Goal: Find contact information: Find contact information

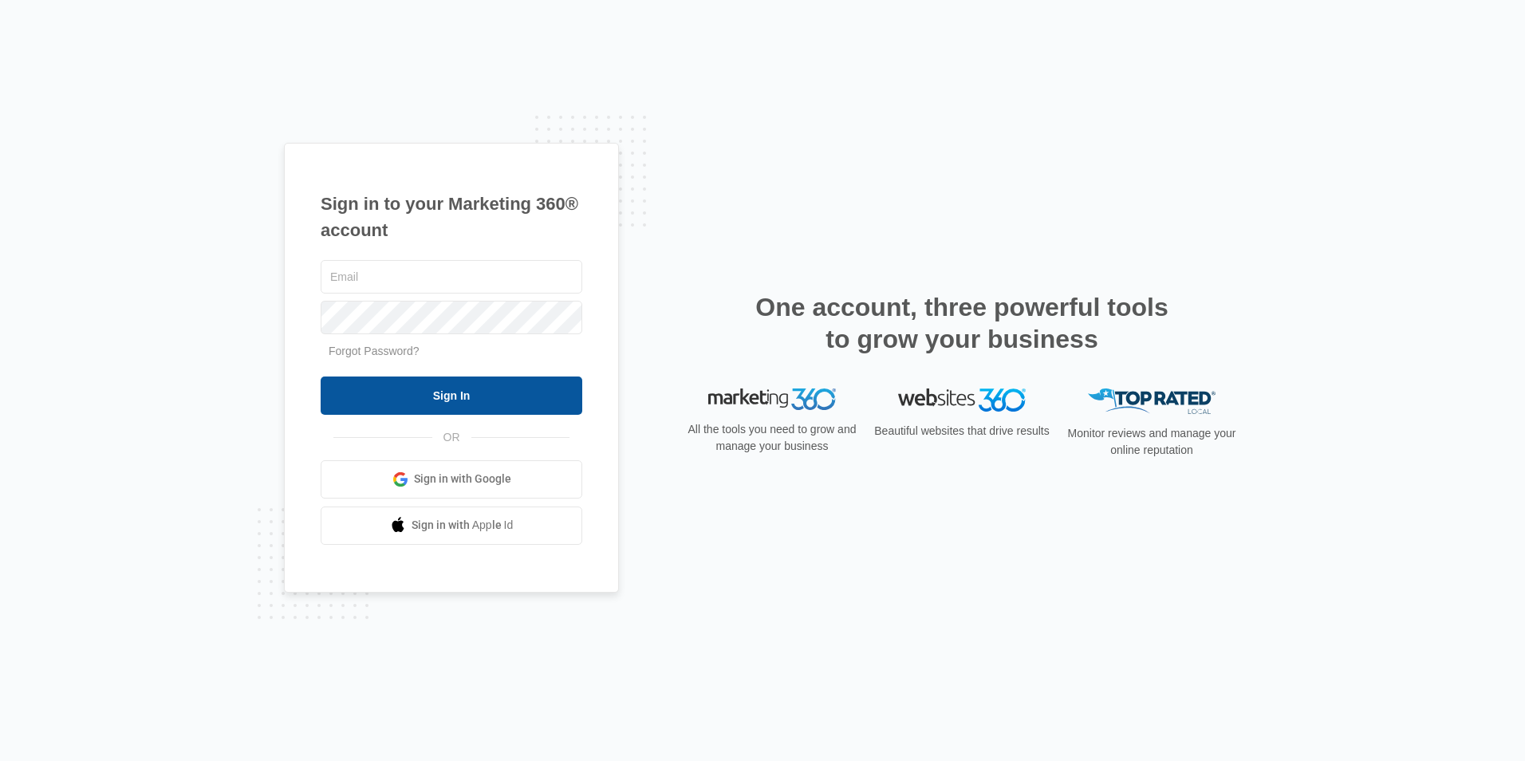
type input "[EMAIL_ADDRESS][DOMAIN_NAME]"
click at [440, 387] on input "Sign In" at bounding box center [452, 395] width 262 height 38
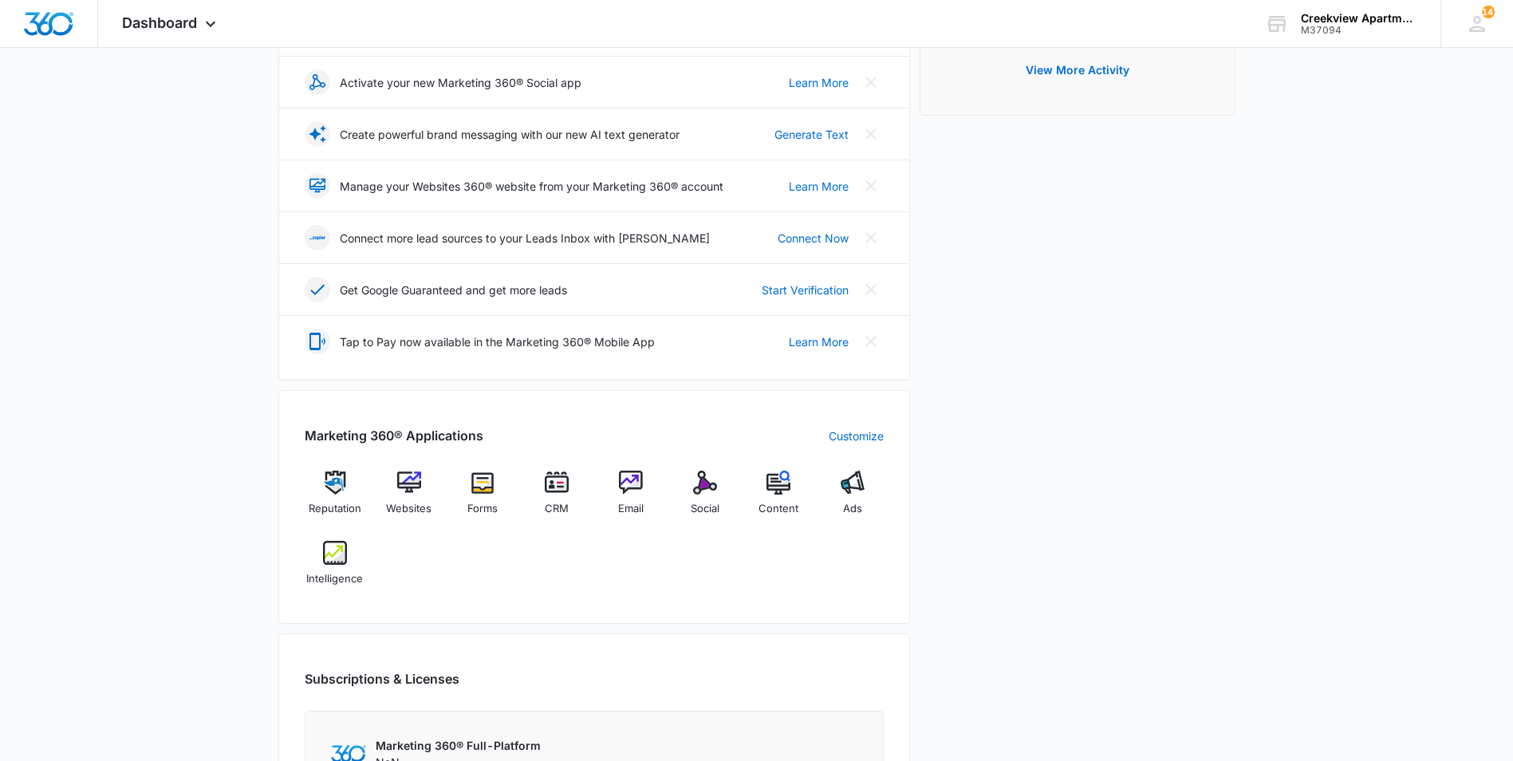
scroll to position [479, 0]
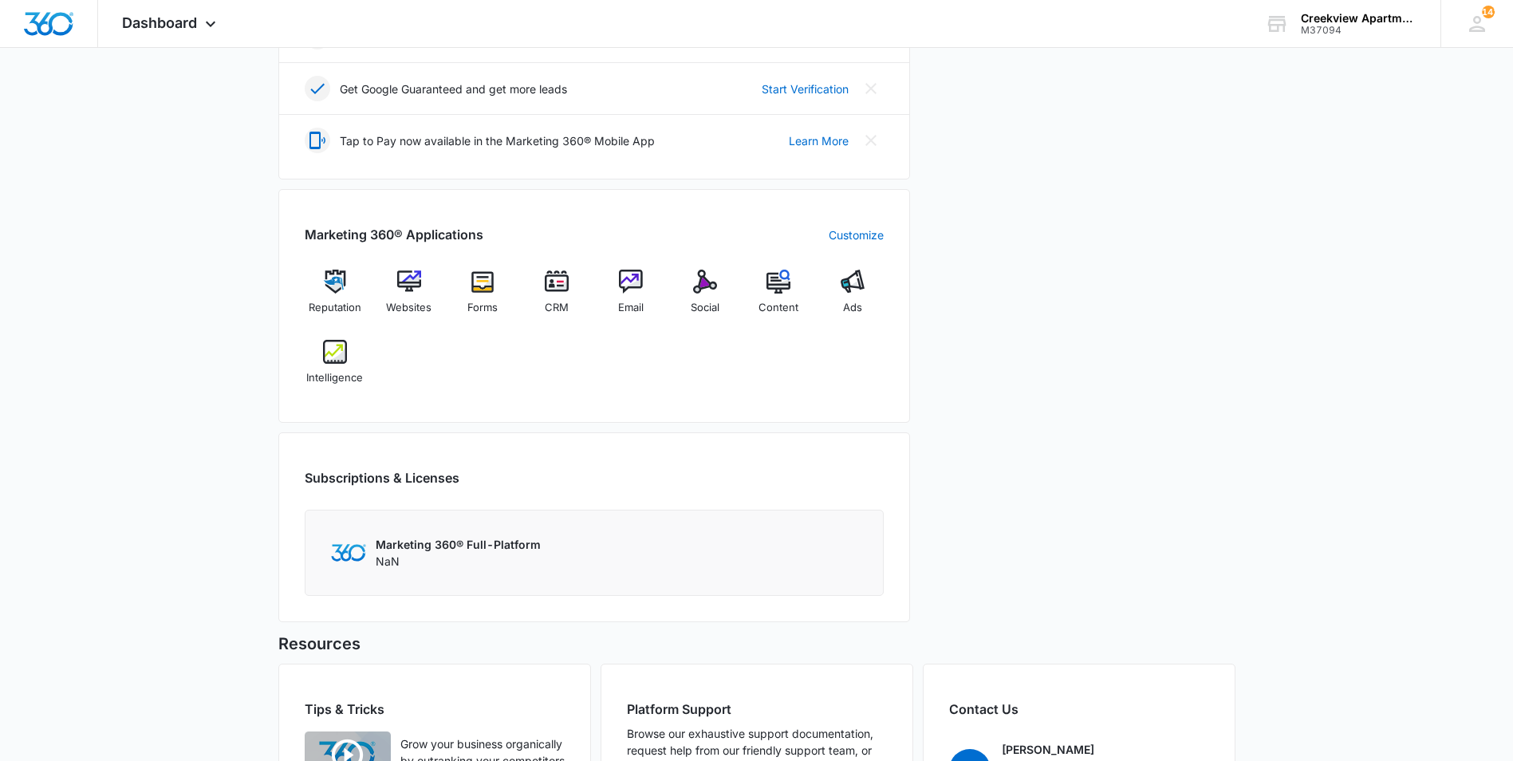
click at [593, 283] on div "Reputation Websites Forms CRM Email Social Content Ads Intelligence" at bounding box center [594, 333] width 579 height 127
click at [573, 282] on div "CRM" at bounding box center [556, 298] width 61 height 57
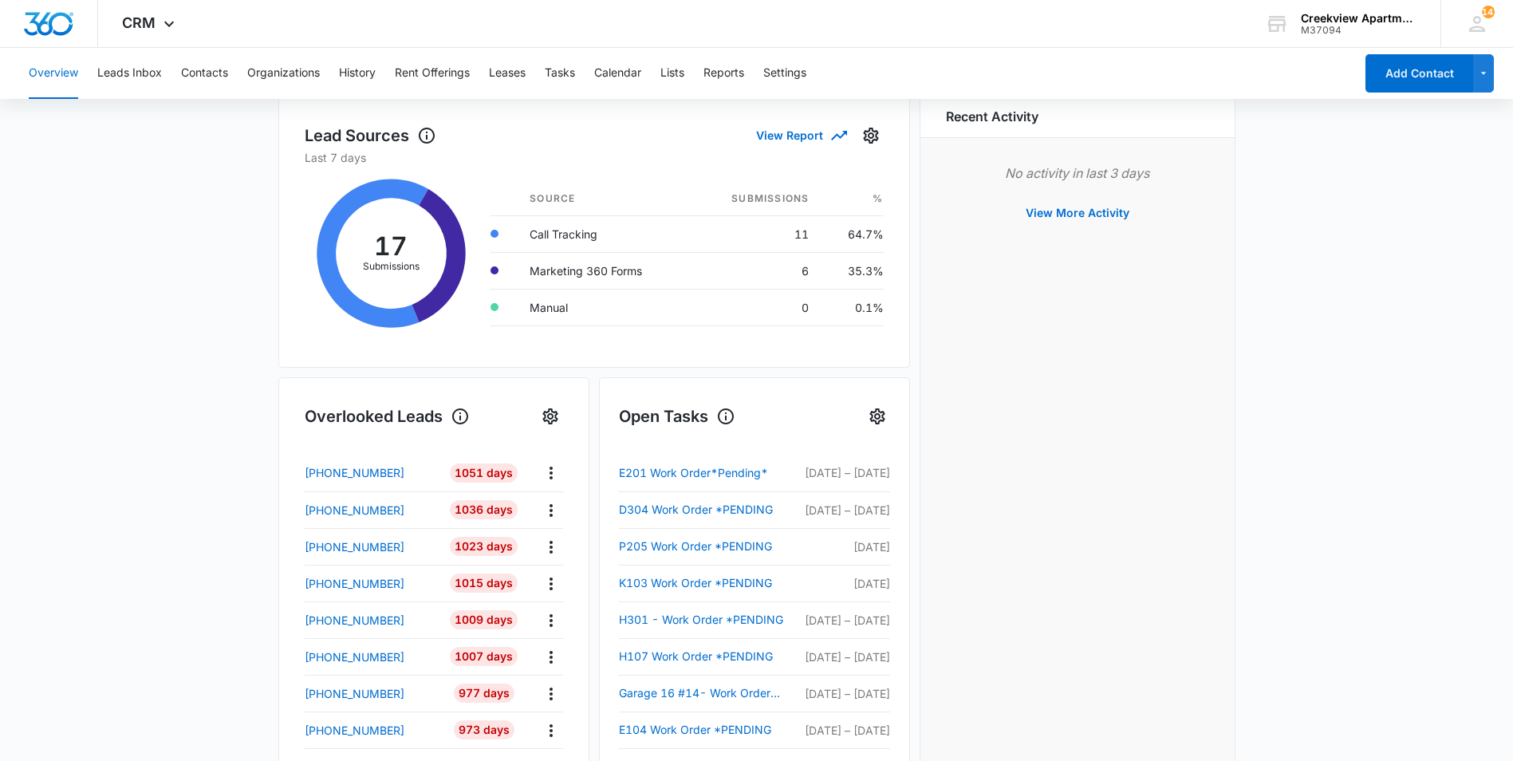
scroll to position [136, 0]
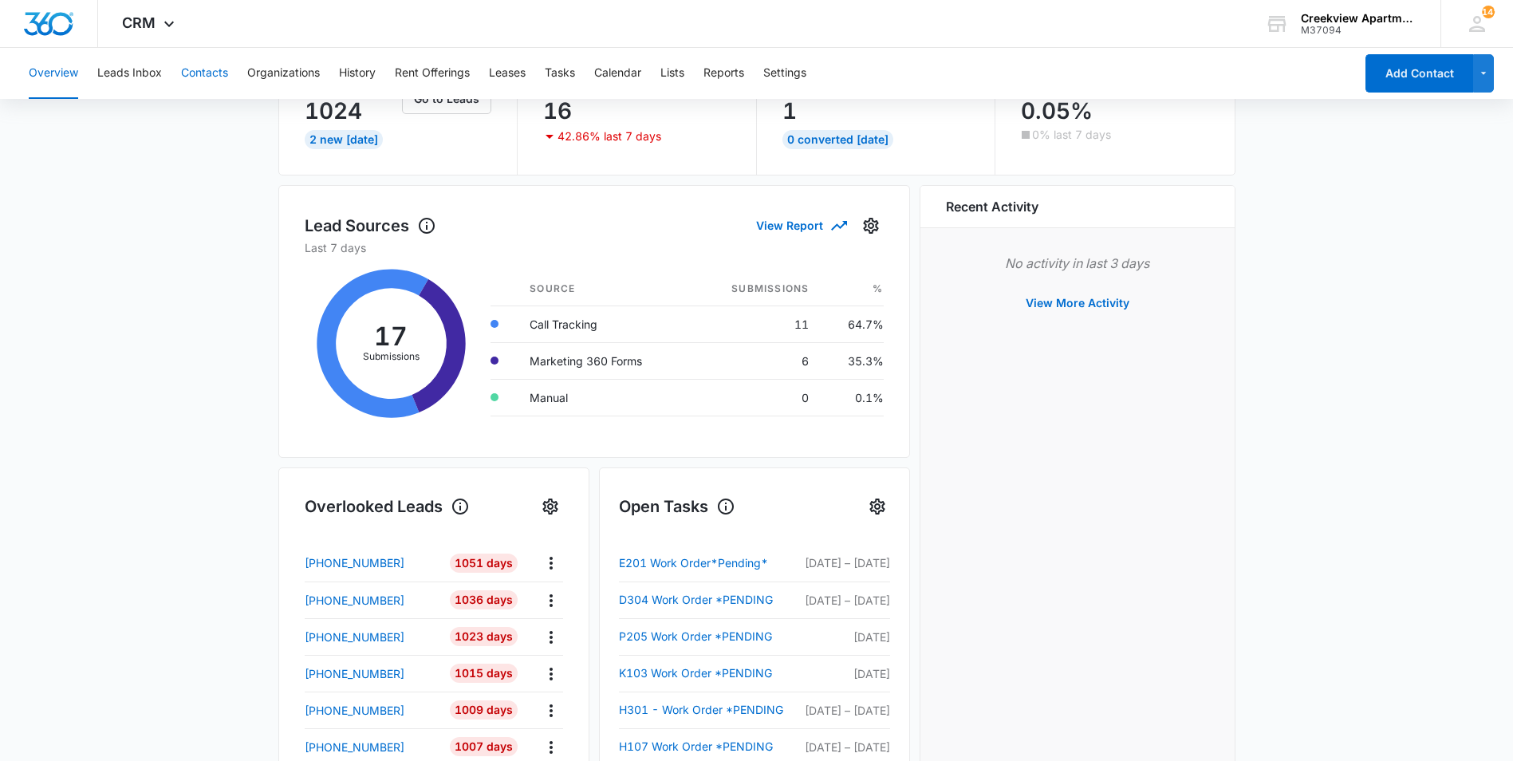
click at [192, 70] on button "Contacts" at bounding box center [204, 73] width 47 height 51
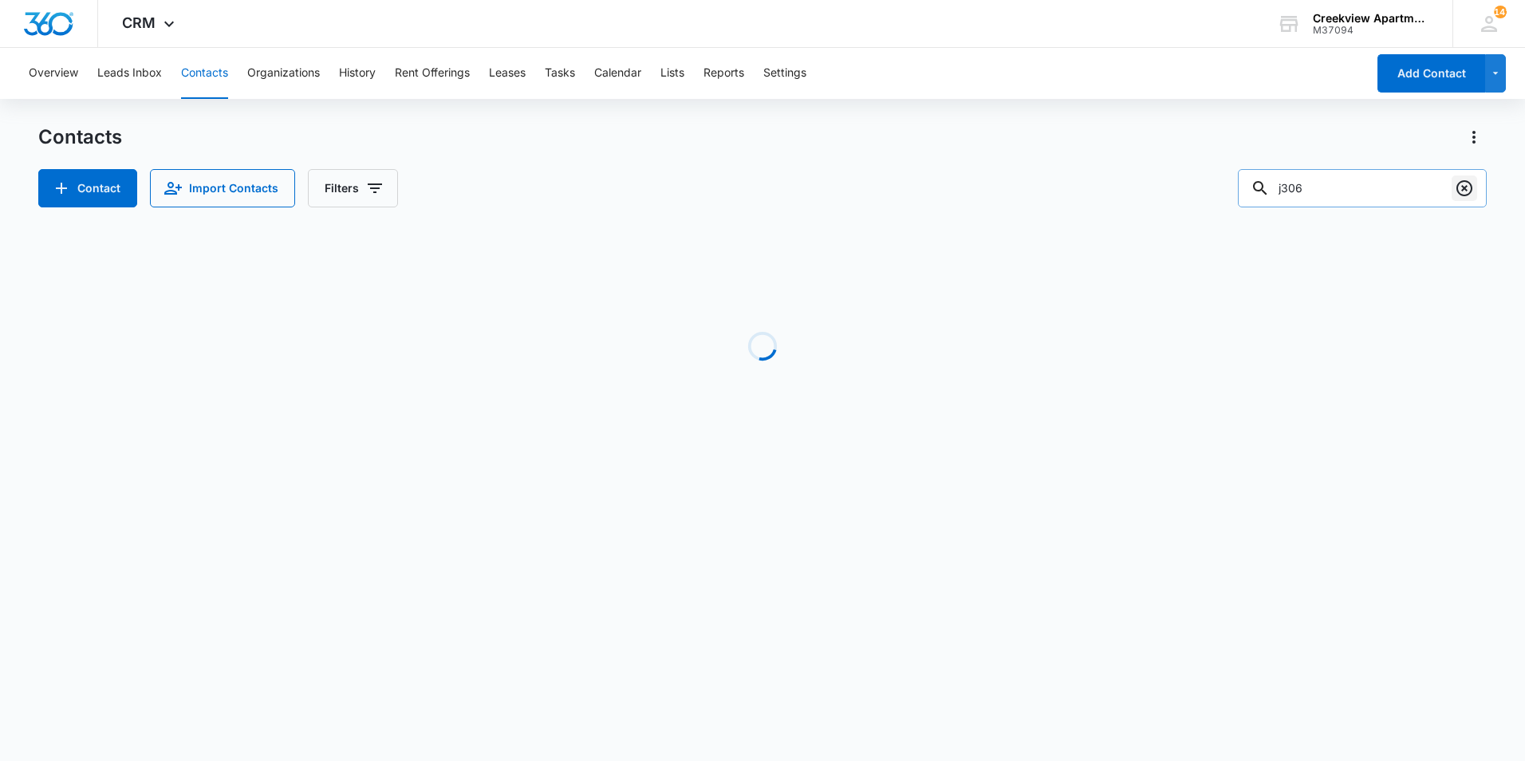
click at [1465, 184] on icon "Clear" at bounding box center [1464, 188] width 19 height 19
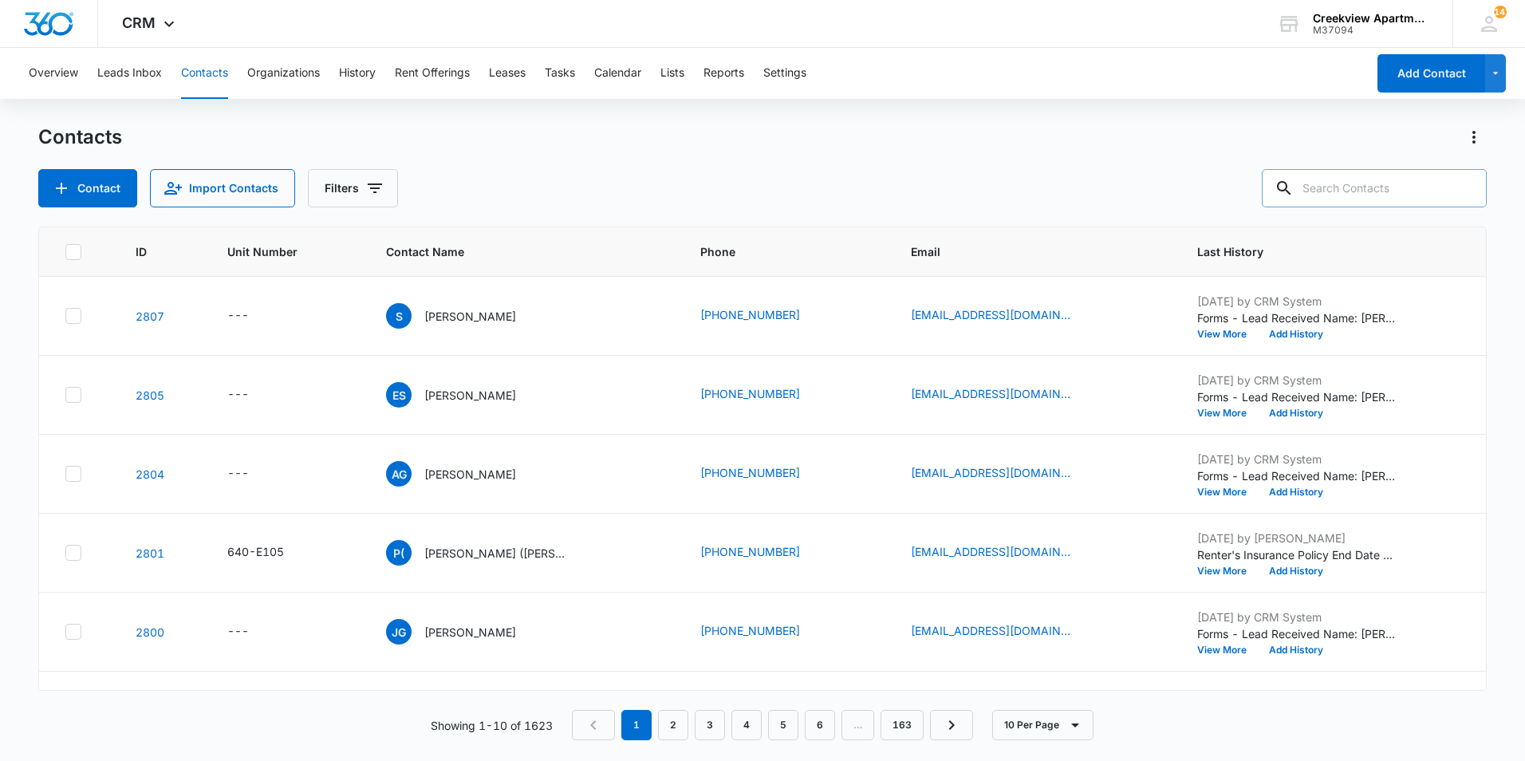
click at [1373, 192] on input "text" at bounding box center [1374, 188] width 225 height 38
type input "n106"
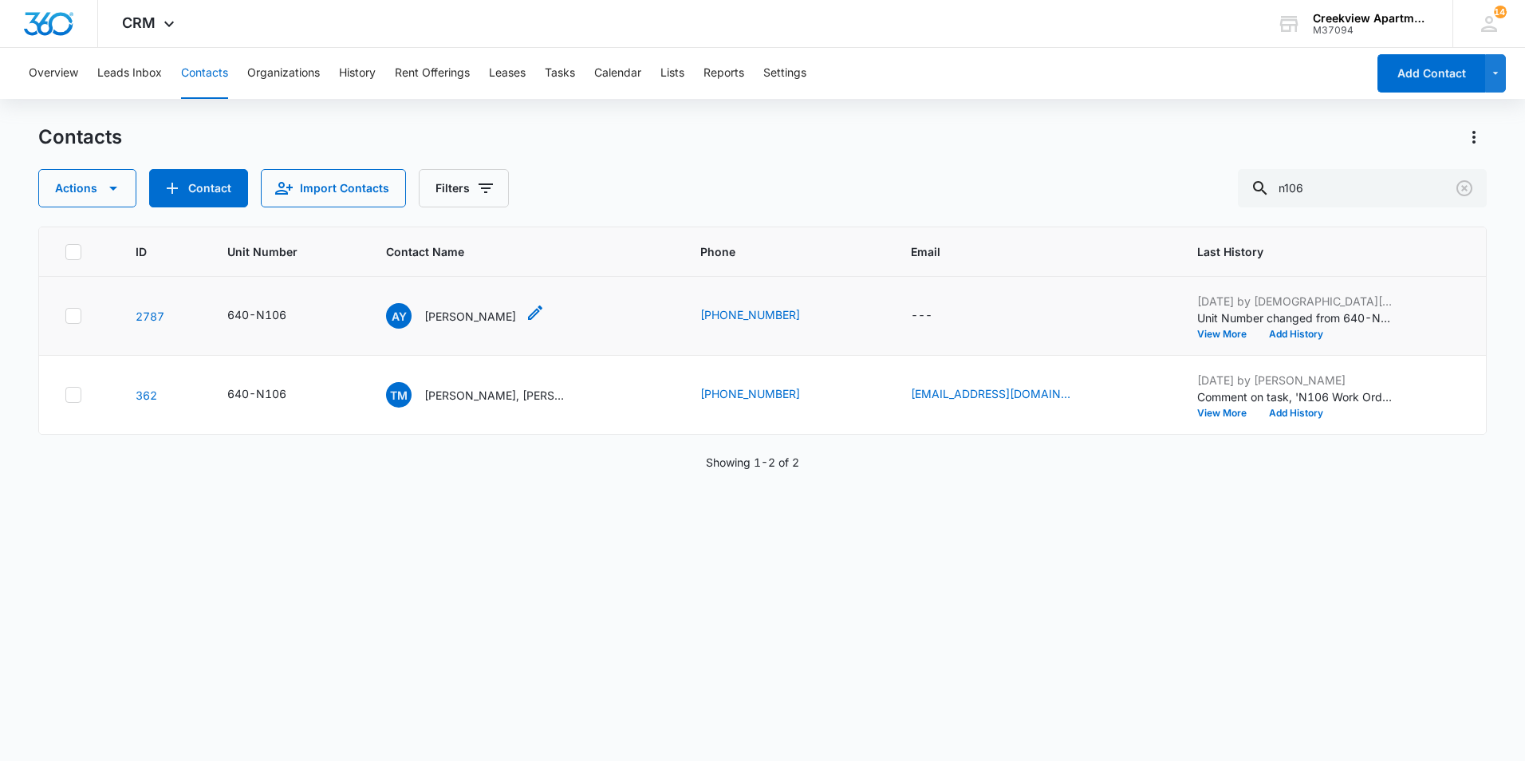
click at [472, 313] on p "Aliya Young" at bounding box center [470, 316] width 92 height 17
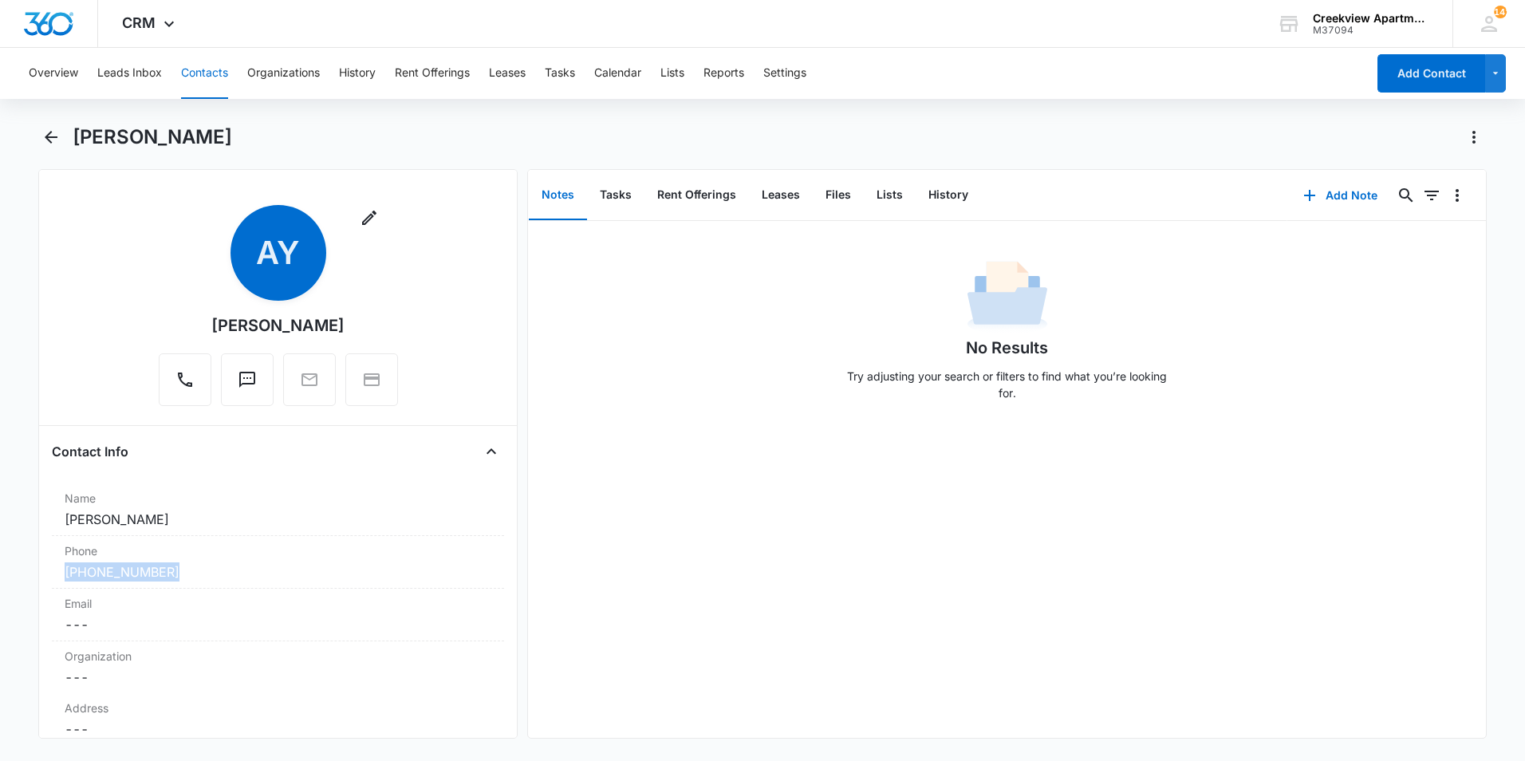
drag, startPoint x: 211, startPoint y: 577, endPoint x: 12, endPoint y: 576, distance: 199.4
click at [12, 576] on main "Aliya Young Remove AY Aliya Young Contact Info Name Cancel Save Changes Aliya Y…" at bounding box center [762, 440] width 1525 height 633
copy link "(970) 308-3965"
click at [56, 143] on icon "Back" at bounding box center [50, 137] width 19 height 19
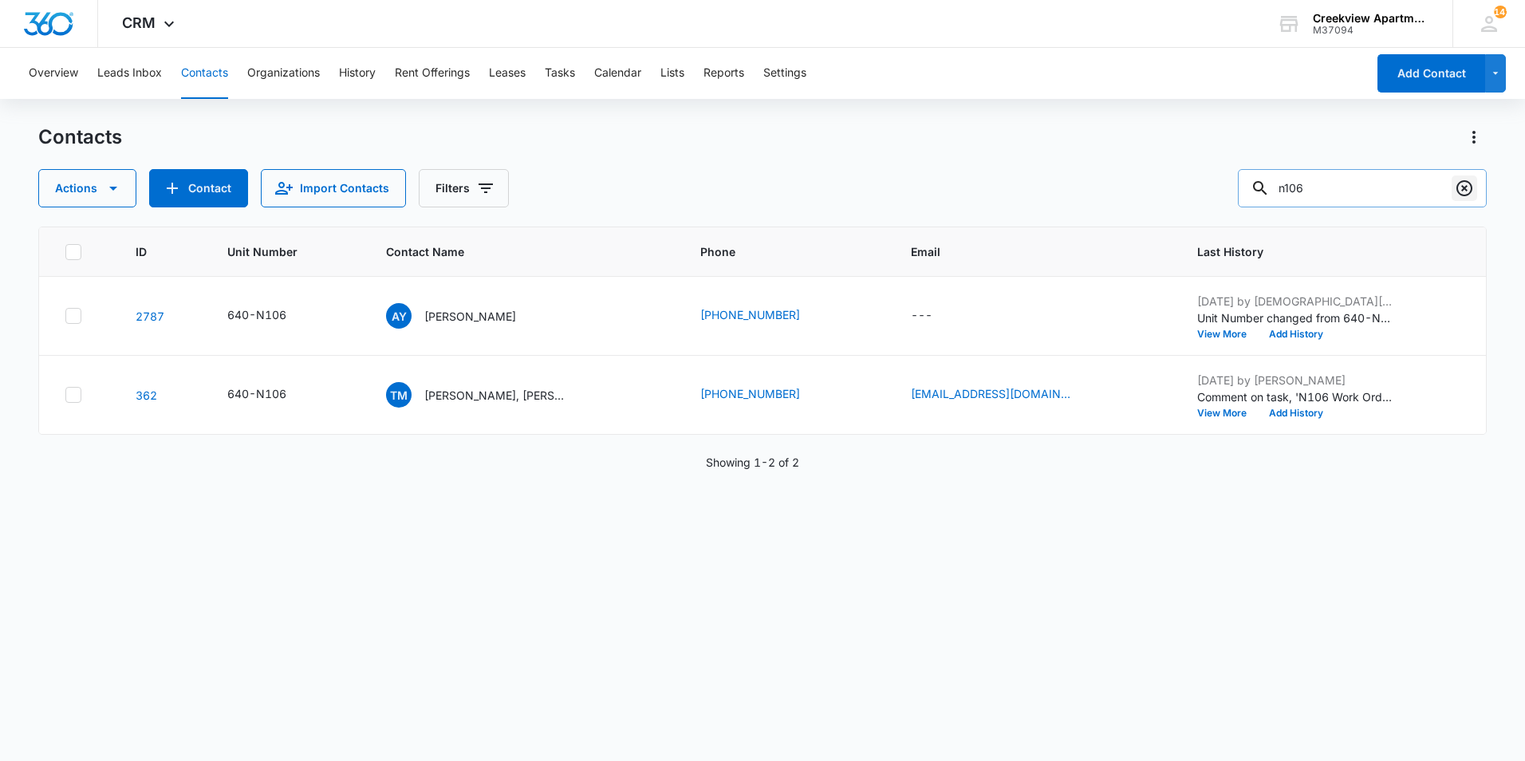
click at [1461, 190] on icon "Clear" at bounding box center [1464, 188] width 19 height 19
